Goal: Information Seeking & Learning: Learn about a topic

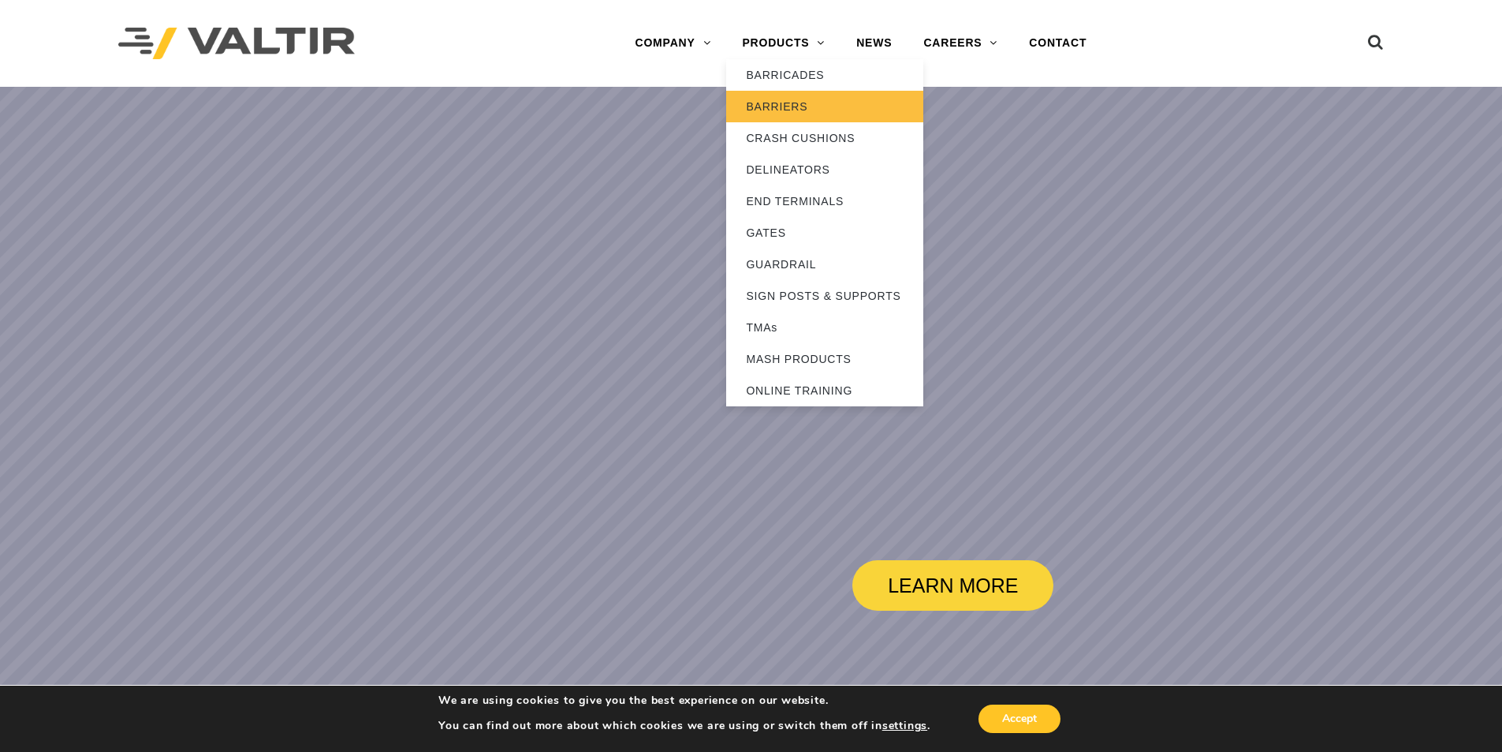
click at [792, 106] on link "BARRIERS" at bounding box center [824, 107] width 197 height 32
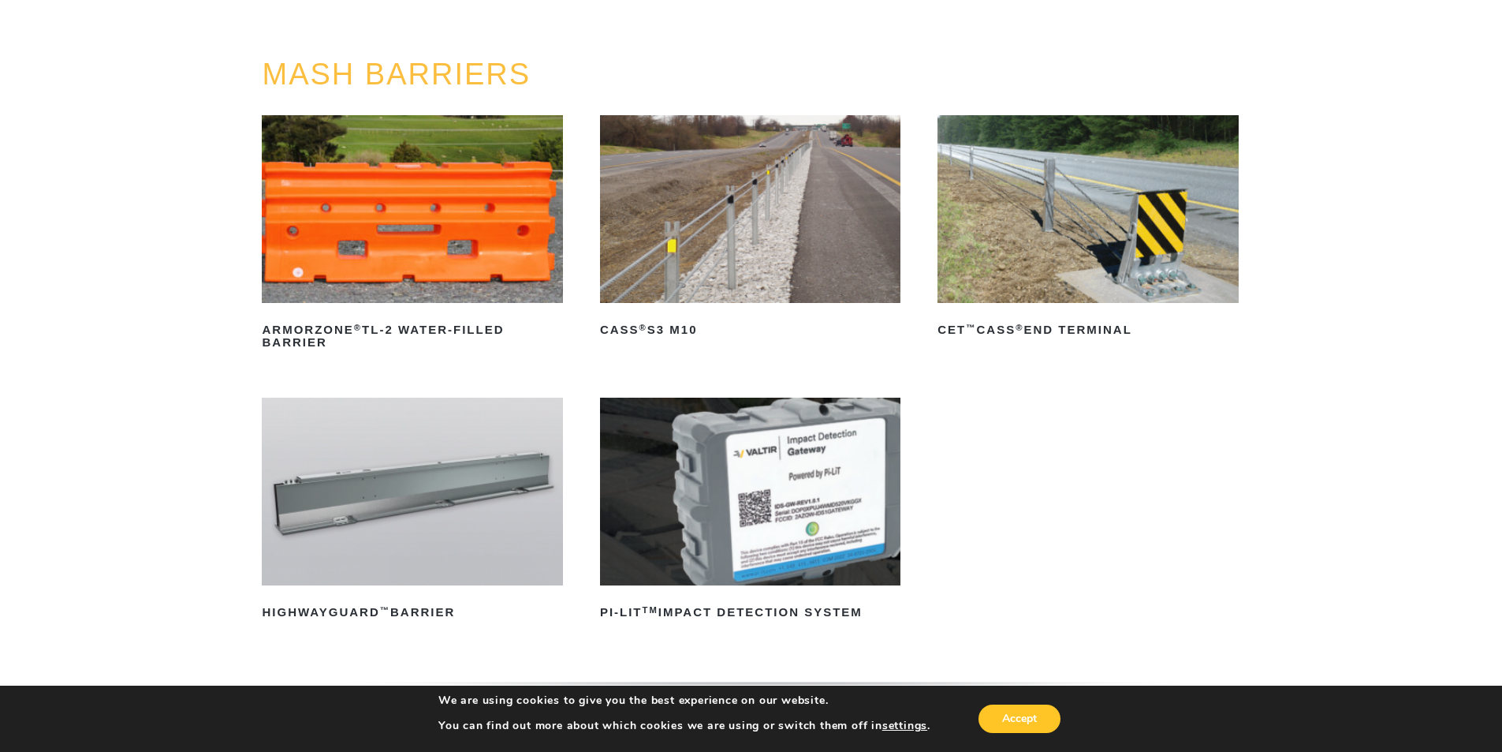
scroll to position [237, 0]
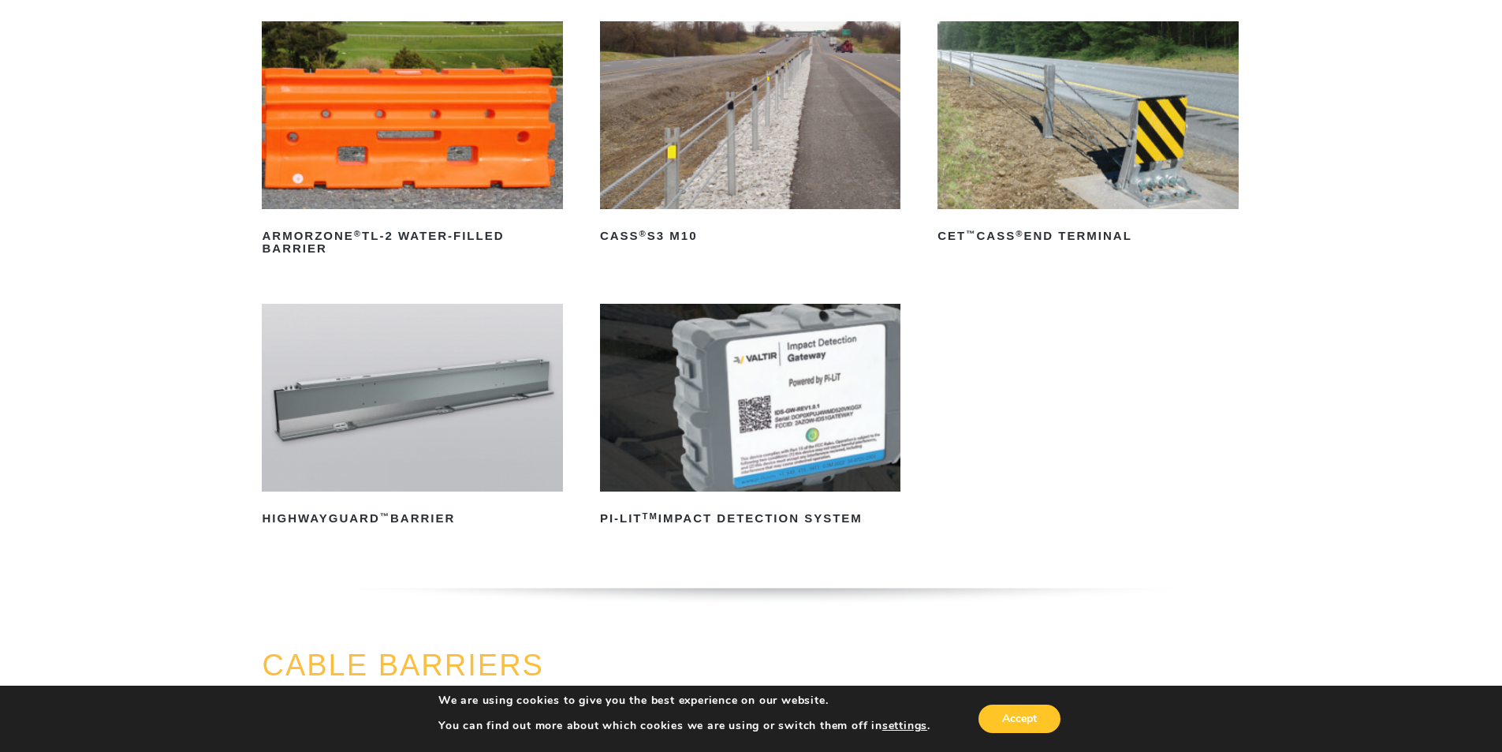
click at [450, 427] on img at bounding box center [412, 398] width 300 height 188
click at [999, 360] on ul "ArmorZone ® TL-2 Water-Filled Barrier Read more CASS ® S3 M10 Read more CET ™ C…" at bounding box center [751, 297] width 978 height 552
click at [787, 429] on img at bounding box center [750, 398] width 300 height 188
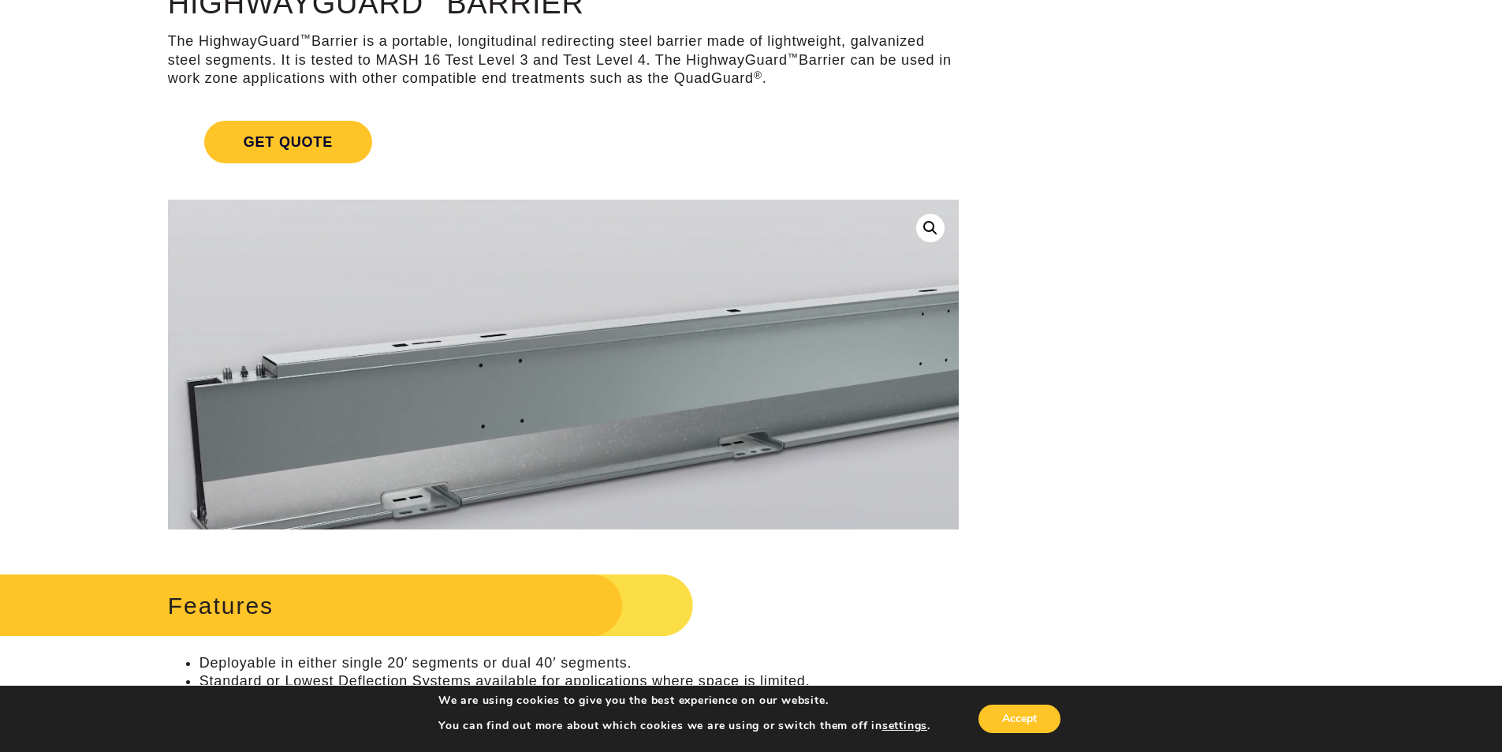
scroll to position [79, 0]
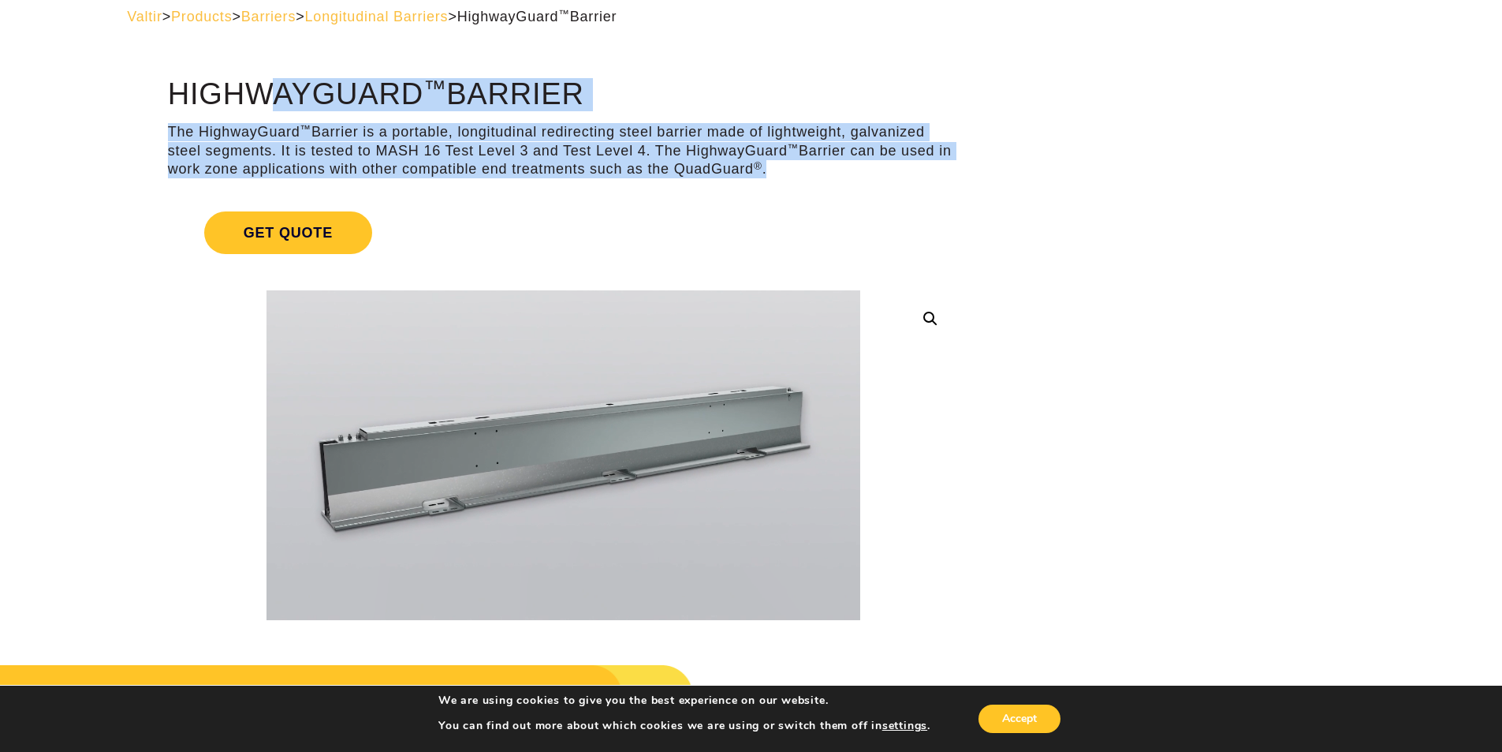
drag, startPoint x: 174, startPoint y: 87, endPoint x: 910, endPoint y: 170, distance: 740.5
copy div "HighwayGuard ™ Barrier The HighwayGuard ™ Barrier is a portable, longitudinal r…"
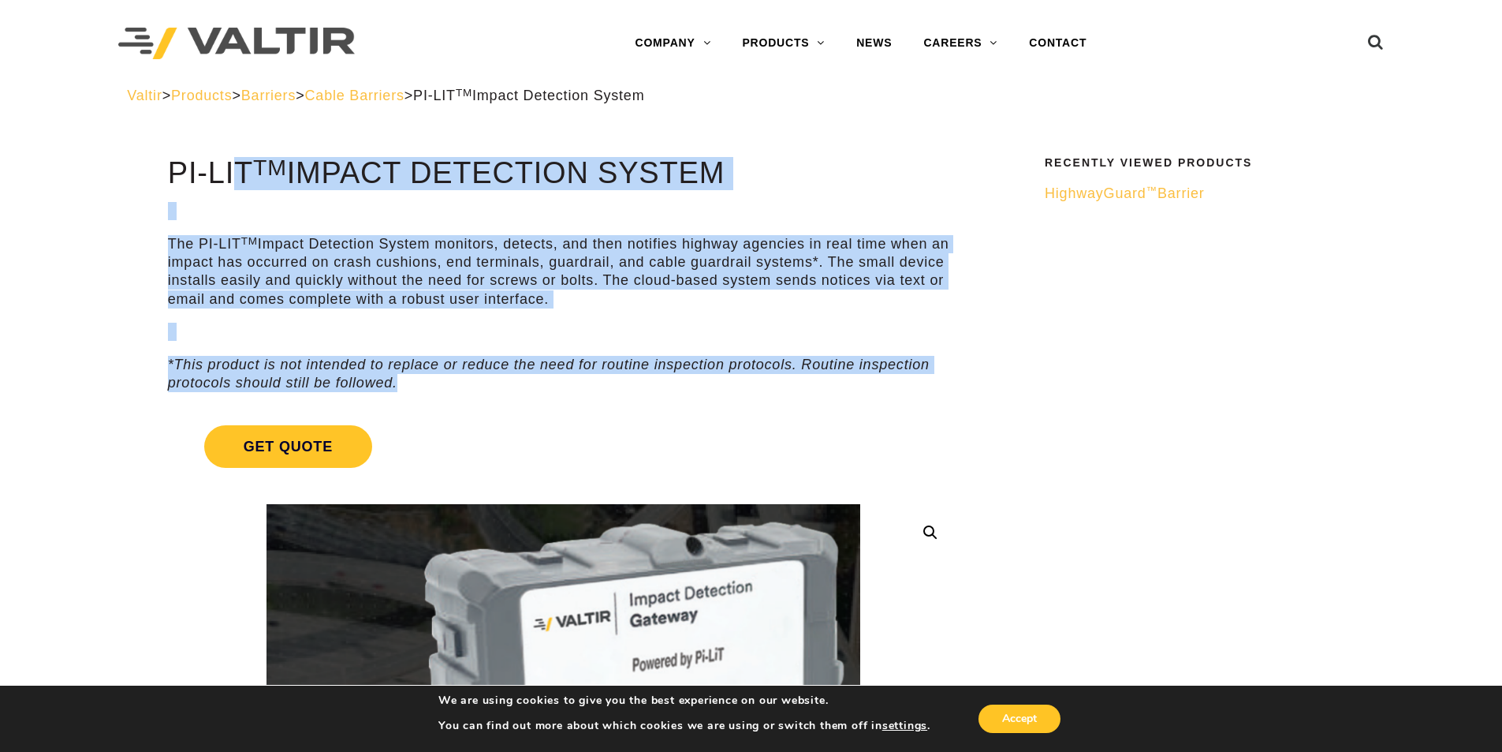
drag, startPoint x: 177, startPoint y: 177, endPoint x: 497, endPoint y: 384, distance: 381.5
copy div "PI-LIT TM Impact Detection System The PI-LIT TM Impact Detection System monitor…"
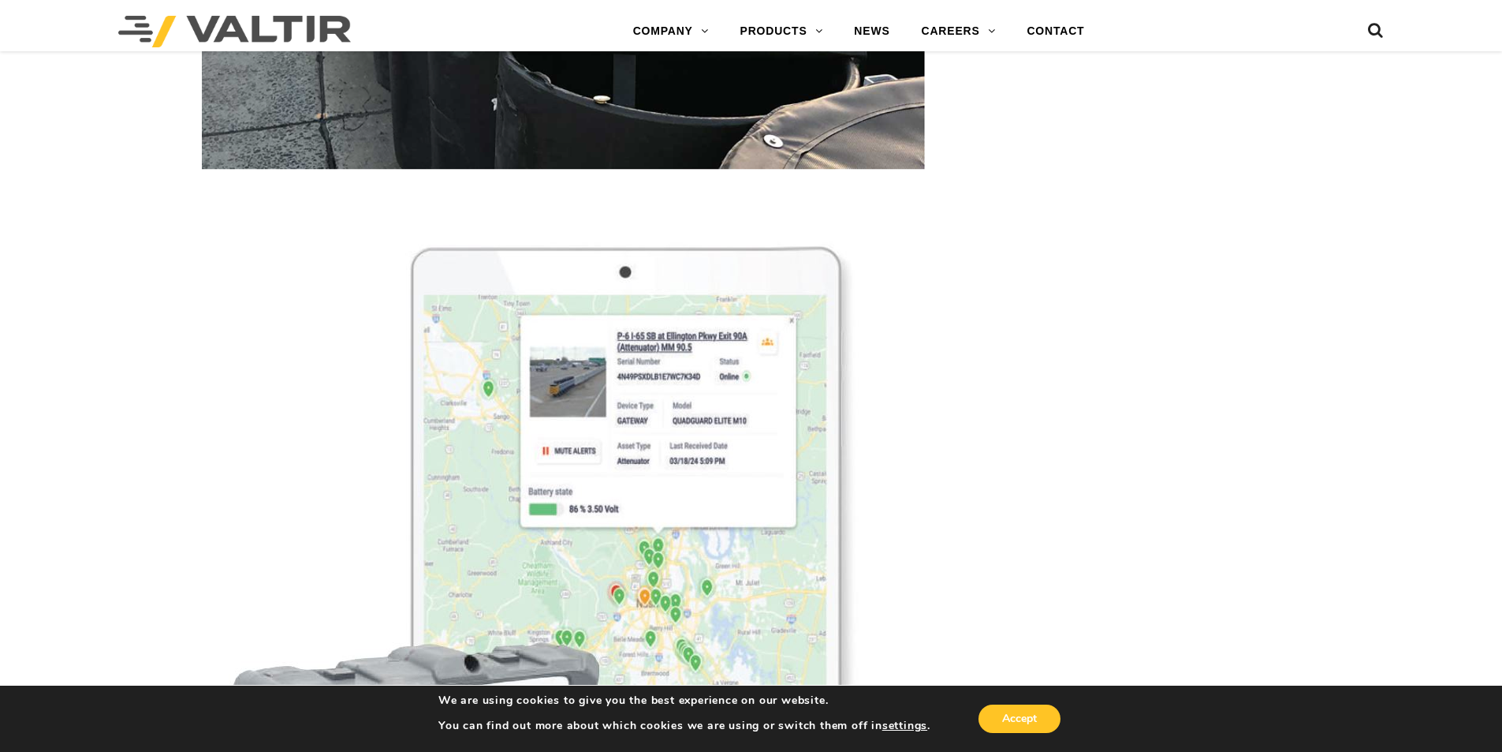
scroll to position [4968, 0]
